Goal: Find specific page/section: Find specific page/section

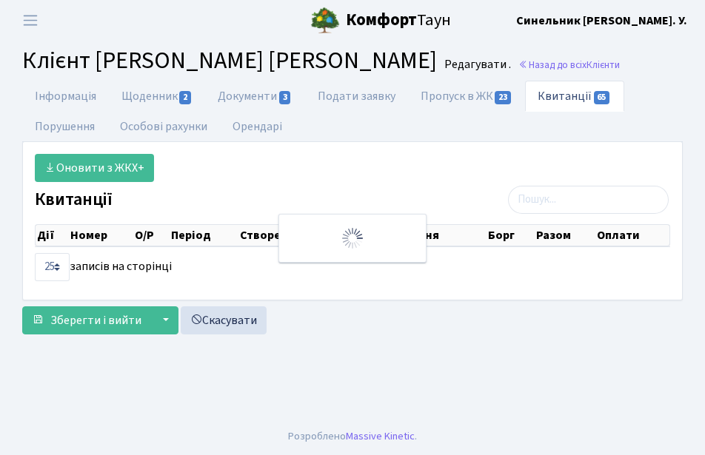
select select "25"
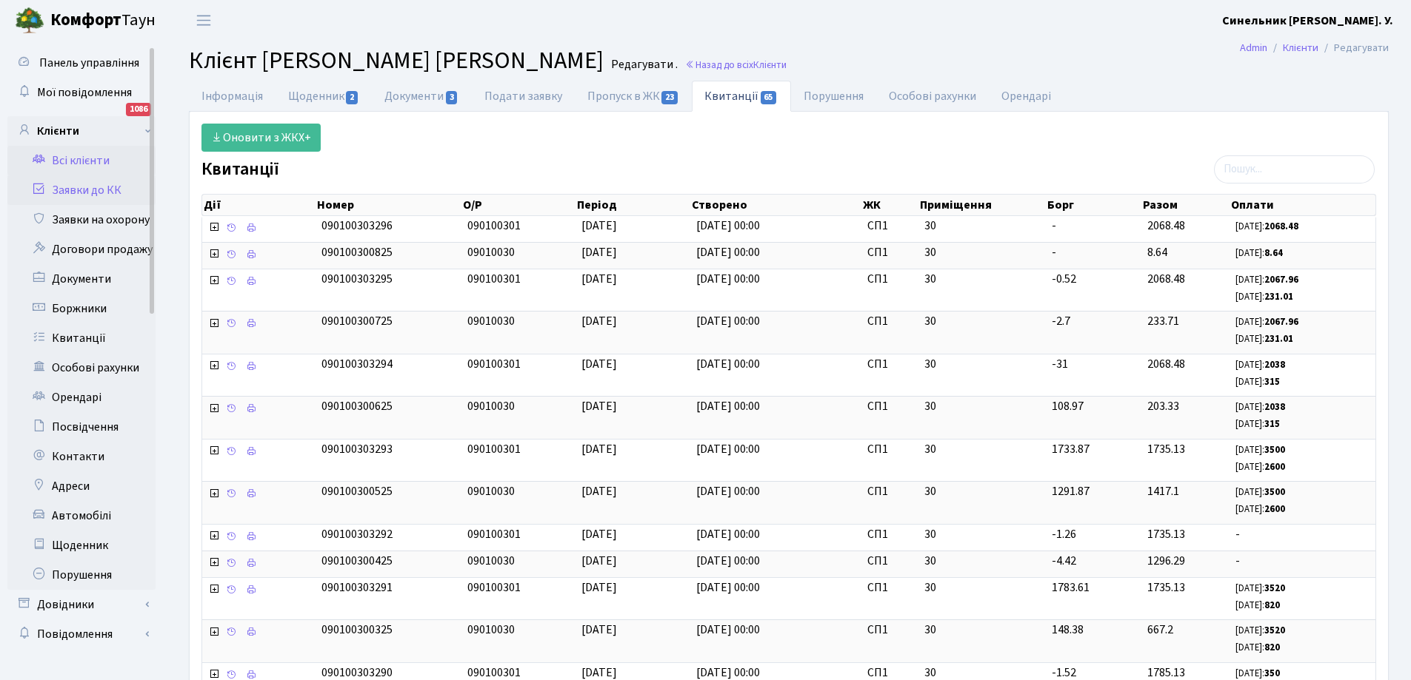
click at [81, 190] on link "Заявки до КК" at bounding box center [81, 190] width 148 height 30
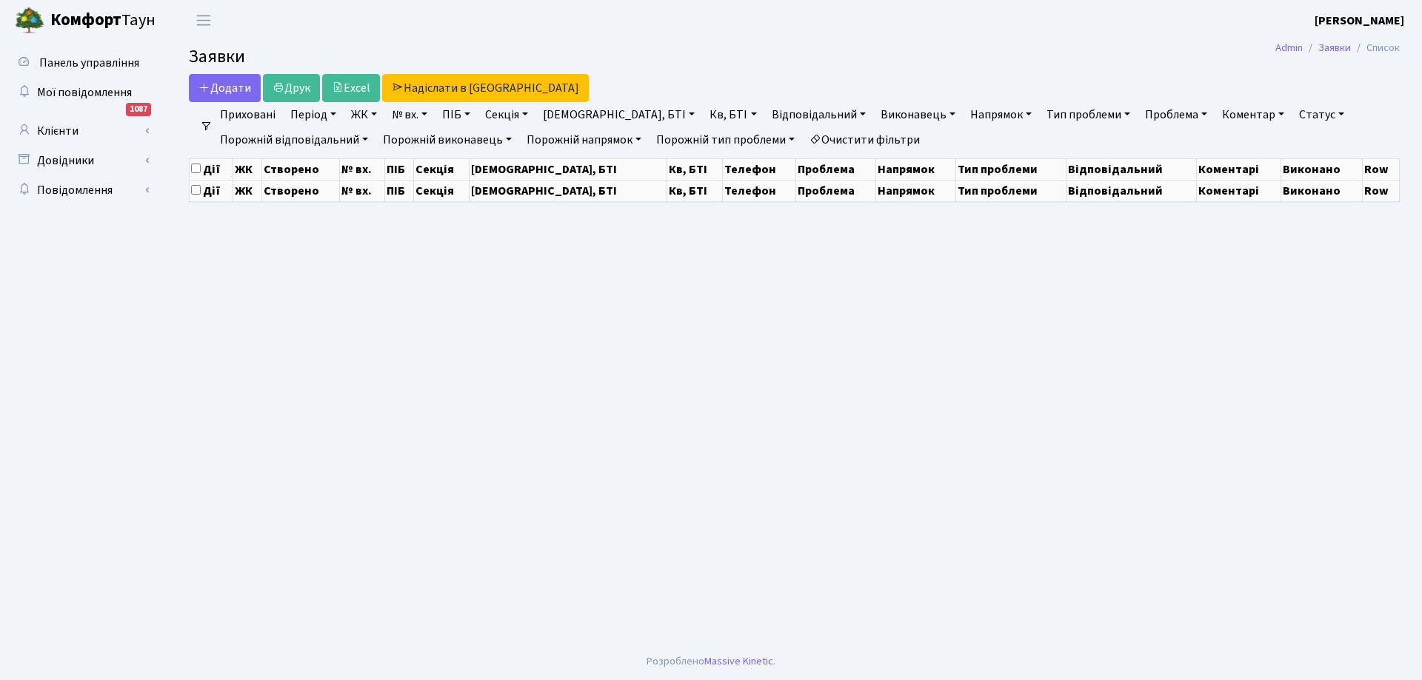
select select "25"
